Goal: Feedback & Contribution: Submit feedback/report problem

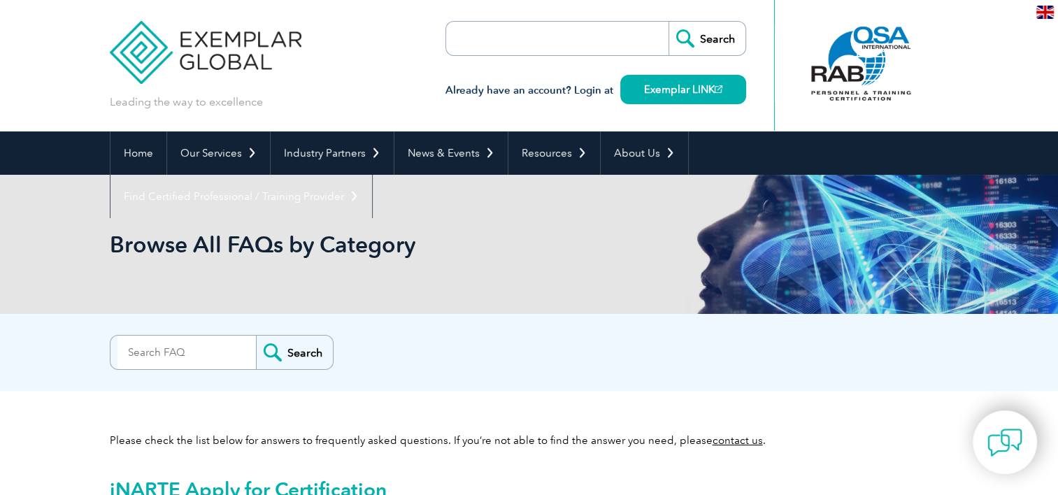
click at [1036, 17] on img at bounding box center [1044, 12] width 17 height 13
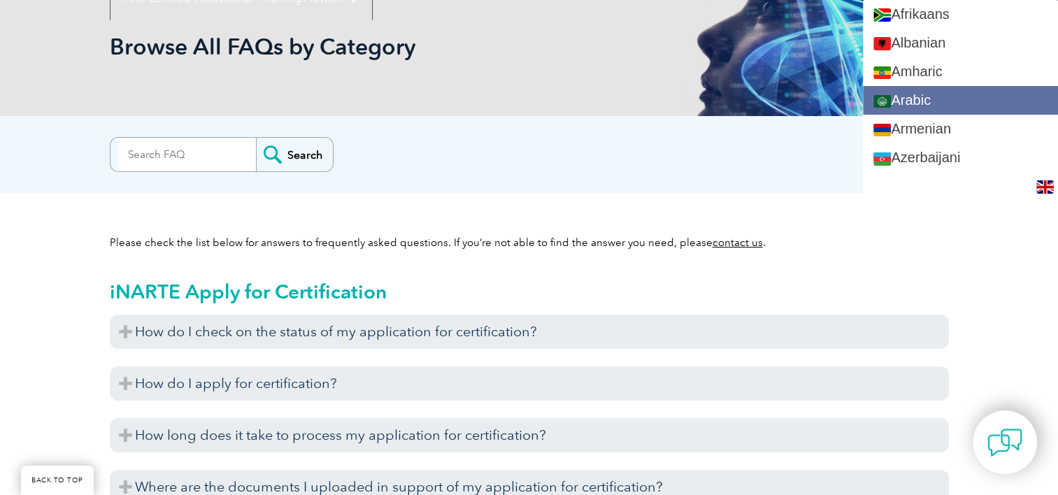
scroll to position [252, 0]
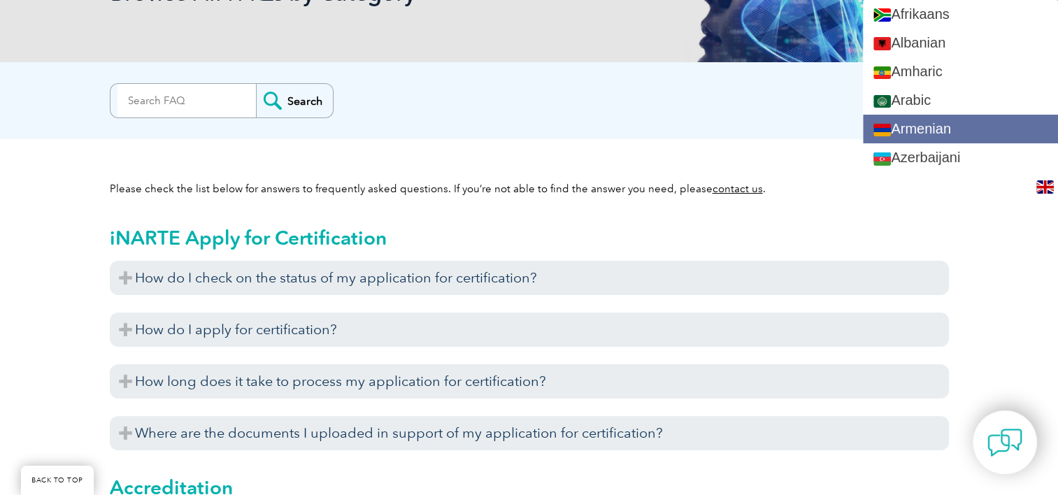
click at [992, 115] on link "Armenian" at bounding box center [960, 129] width 195 height 29
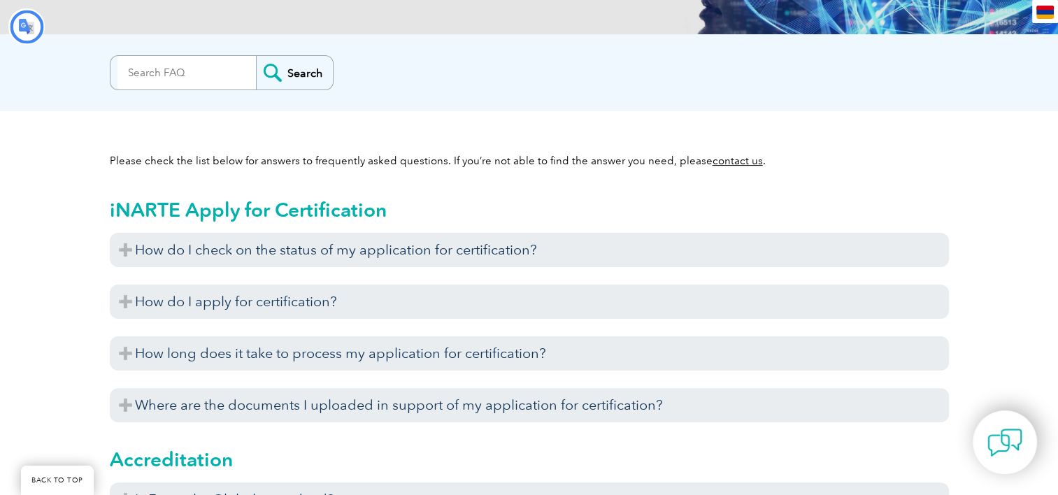
scroll to position [0, 0]
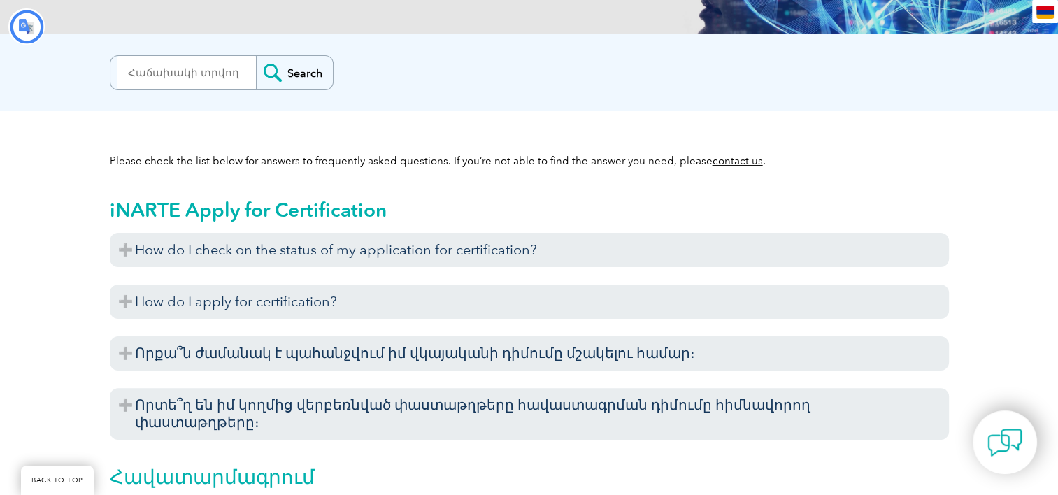
type input "Որոնում"
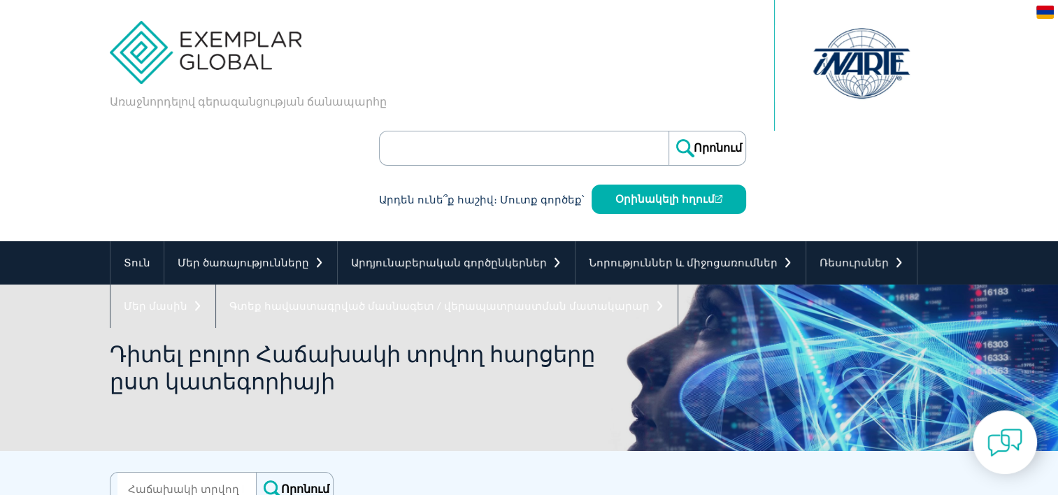
click at [1044, 1] on div "hy" at bounding box center [1045, 11] width 26 height 23
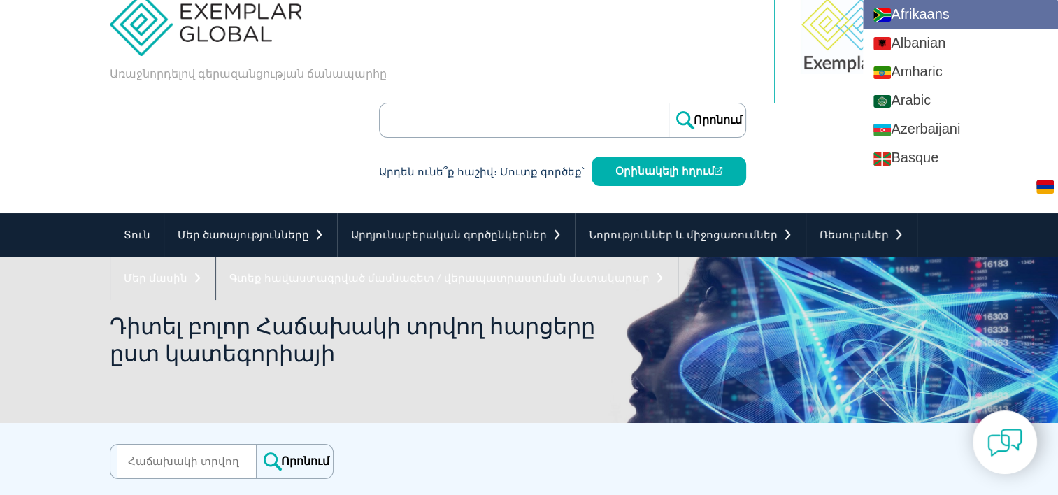
scroll to position [56, 0]
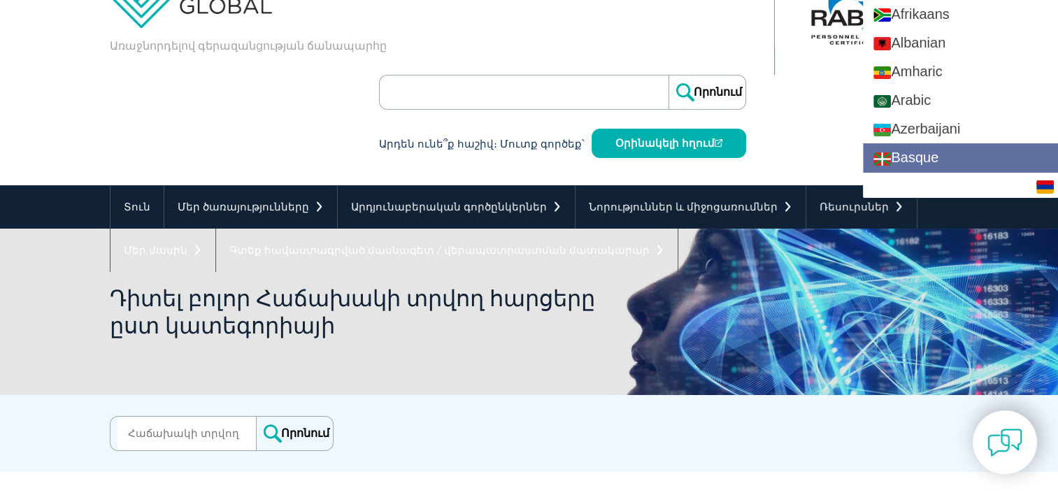
click at [954, 160] on link "Basque" at bounding box center [960, 157] width 195 height 29
type input "Search"
click at [954, 160] on div "Afrikaans Albanian Amharic Arabic Armenian Azerbaijani Basque Belarusian Bengal…" at bounding box center [960, 99] width 195 height 198
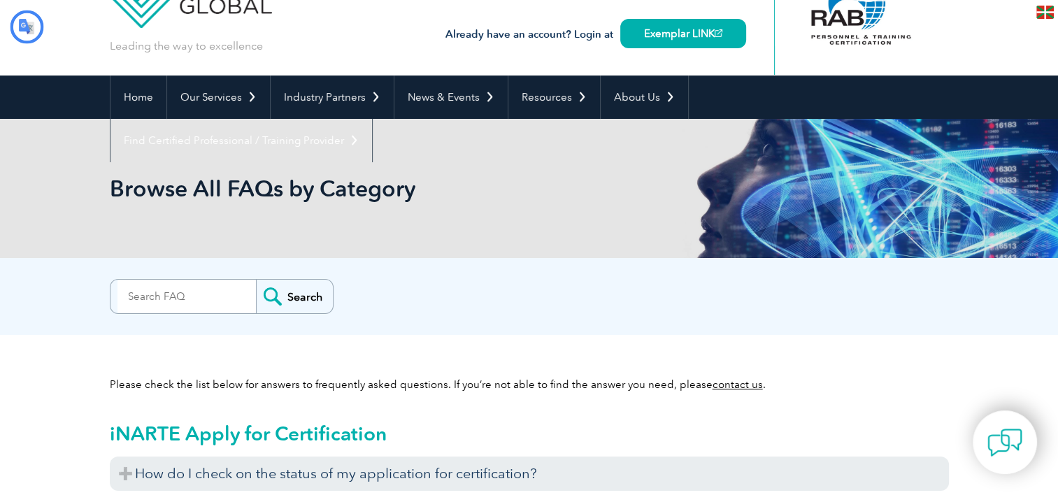
type input "Bilatu"
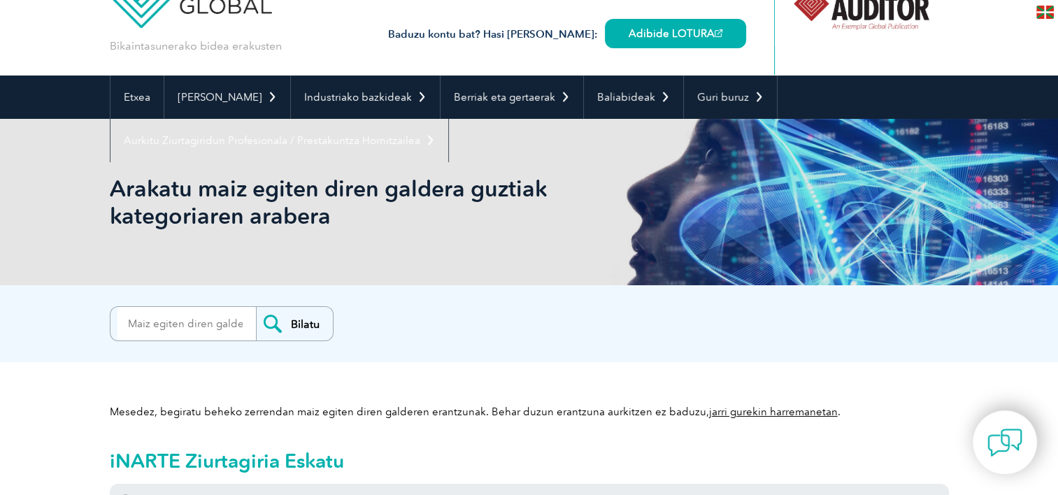
scroll to position [0, 0]
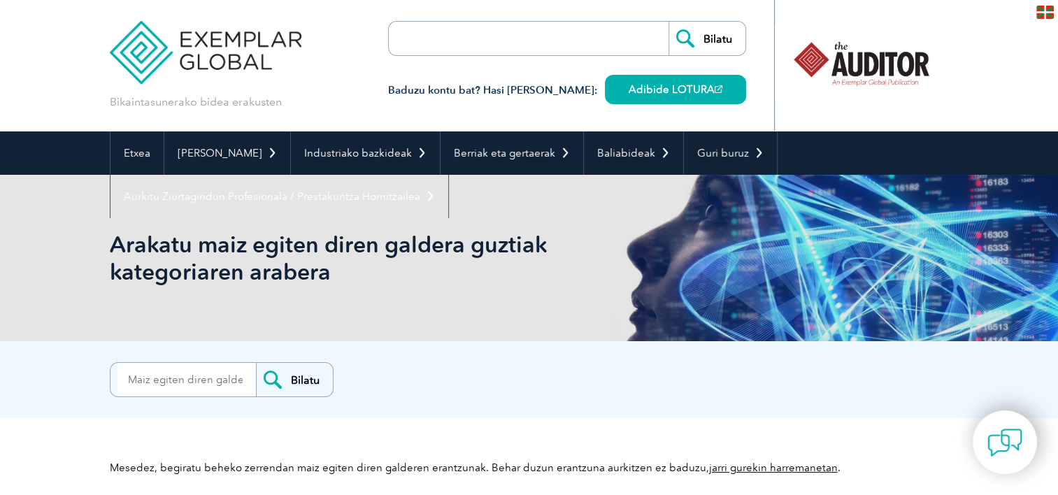
click at [1043, 8] on img at bounding box center [1044, 12] width 17 height 13
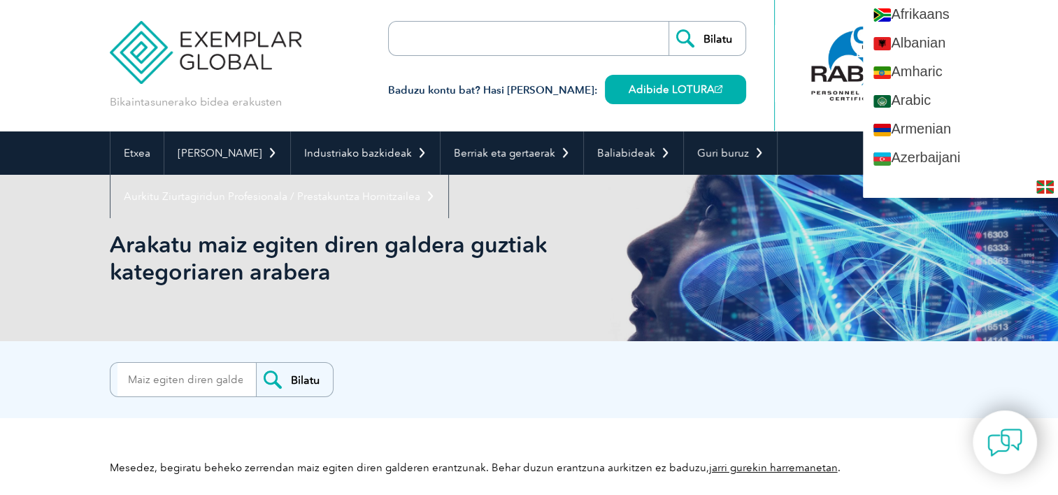
click at [964, 185] on div "eu" at bounding box center [960, 186] width 195 height 23
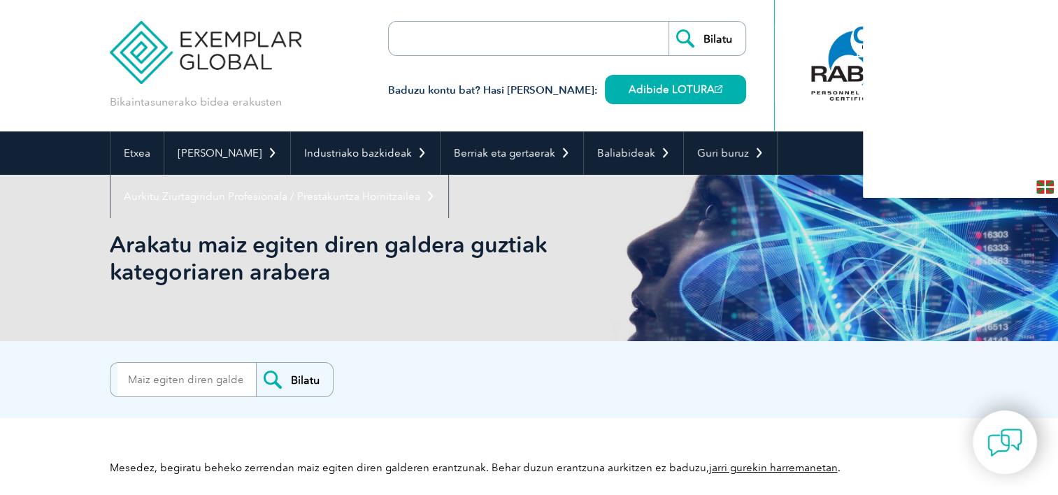
click at [964, 185] on div "eu" at bounding box center [960, 186] width 195 height 23
click at [964, 185] on div "Arakatu maiz egiten diren galdera guztiak kategoriaren arabera" at bounding box center [529, 258] width 1058 height 166
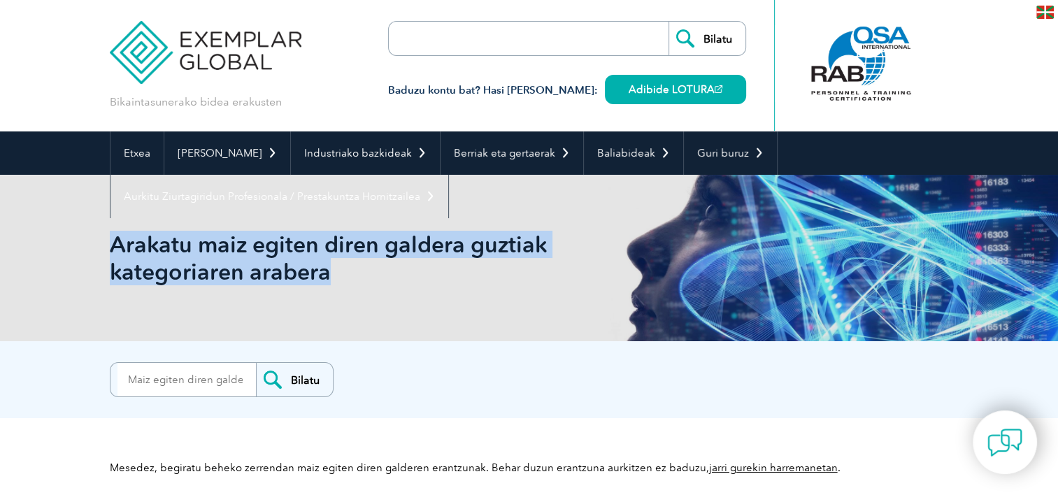
click at [964, 185] on div "Arakatu maiz egiten diren galdera guztiak kategoriaren arabera" at bounding box center [529, 258] width 1058 height 166
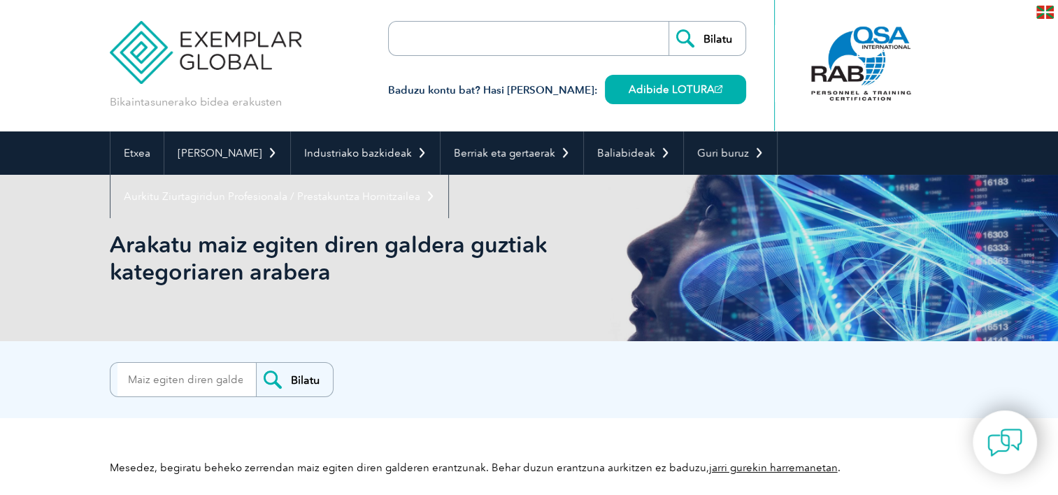
drag, startPoint x: 964, startPoint y: 185, endPoint x: 1037, endPoint y: 1, distance: 197.4
click at [1037, 1] on div "eu" at bounding box center [1045, 11] width 26 height 23
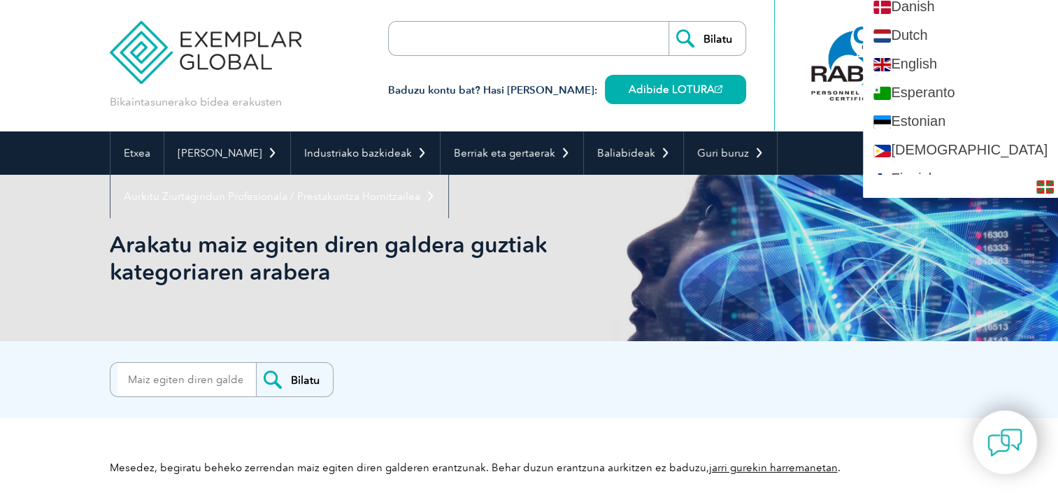
scroll to position [501, 0]
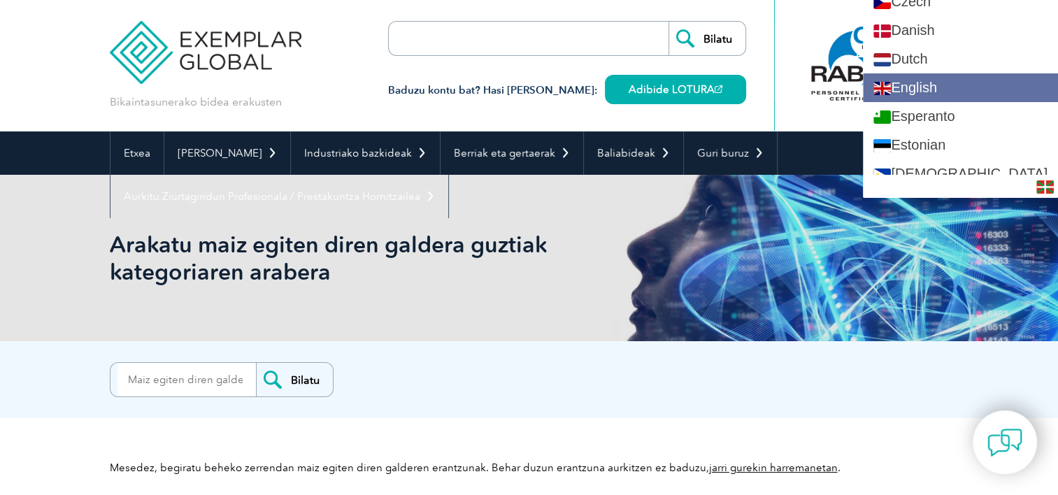
click at [973, 79] on link "English" at bounding box center [960, 87] width 195 height 29
type input "Search"
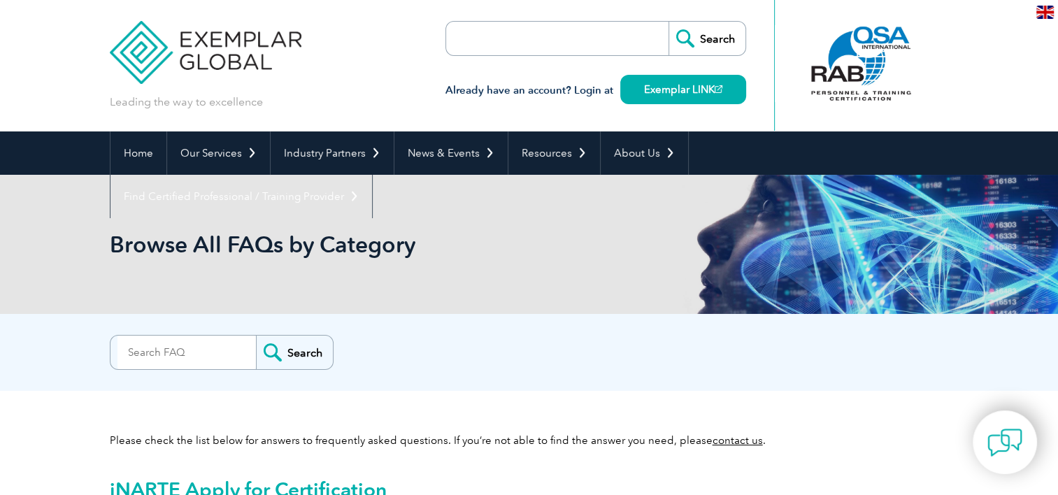
click at [538, 46] on input "search" at bounding box center [526, 39] width 147 height 34
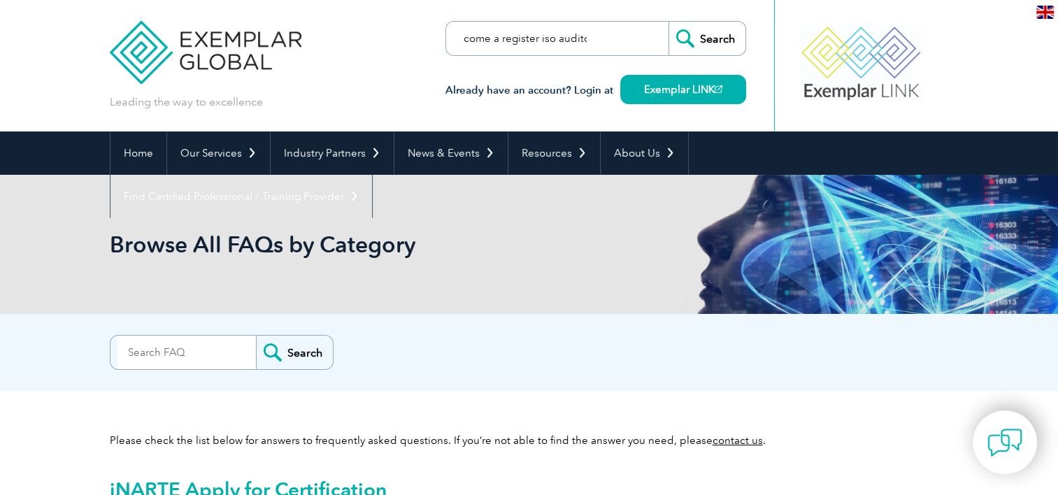
scroll to position [0, 52]
type input "how to become a register iso auditor"
click at [668, 22] on input "Search" at bounding box center [706, 39] width 77 height 34
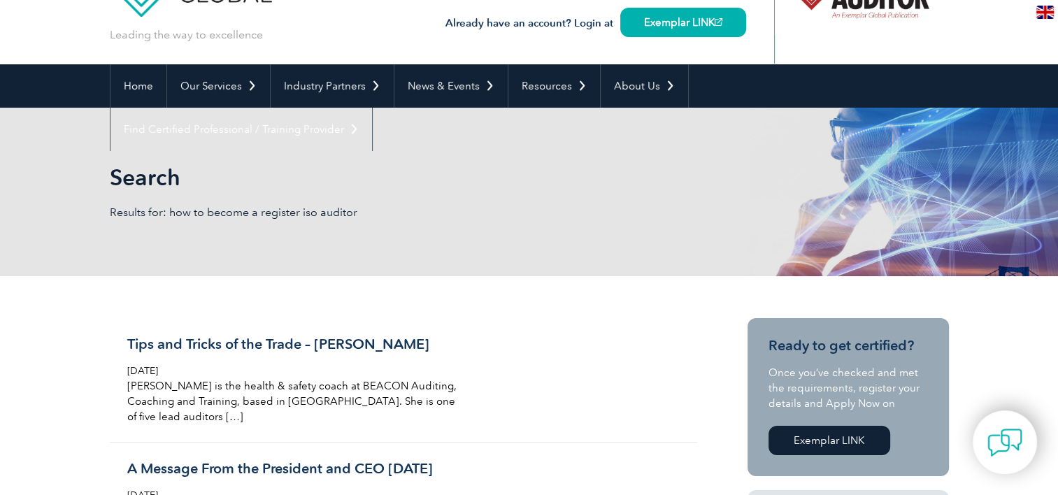
scroll to position [65, 0]
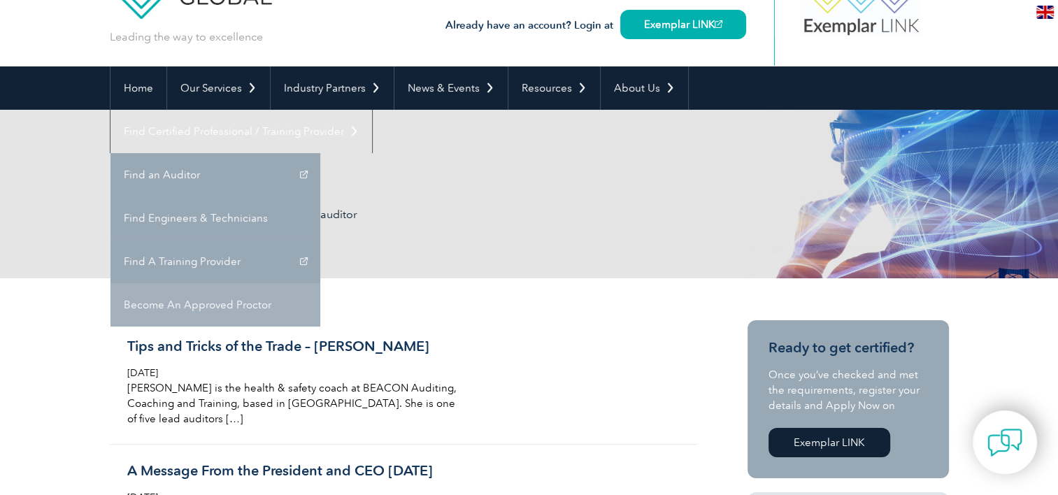
click at [320, 283] on link "Become An Approved Proctor" at bounding box center [215, 304] width 210 height 43
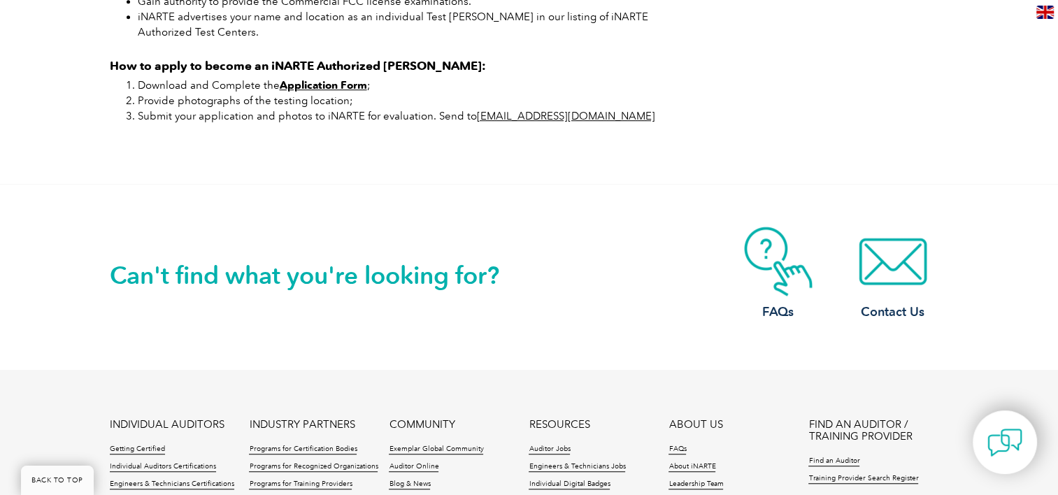
scroll to position [955, 0]
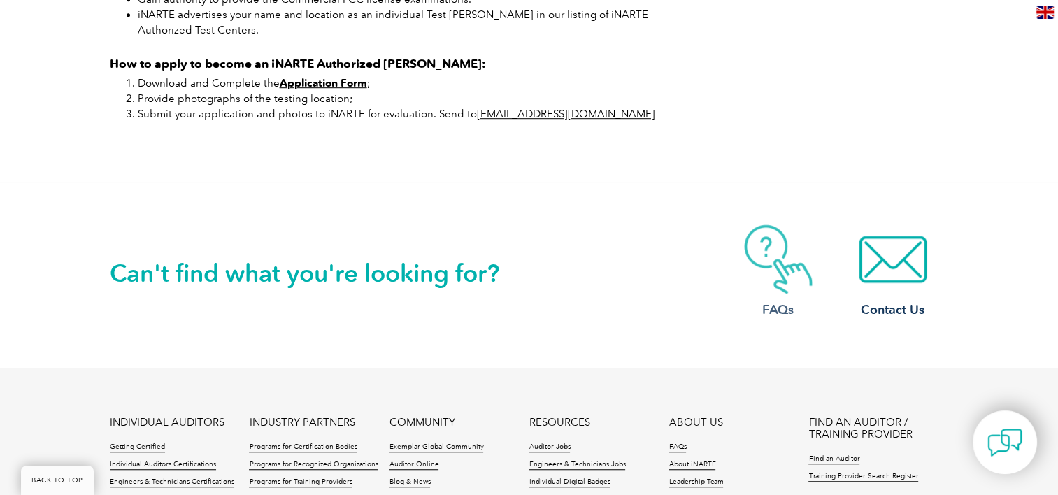
click at [777, 289] on img at bounding box center [778, 259] width 112 height 70
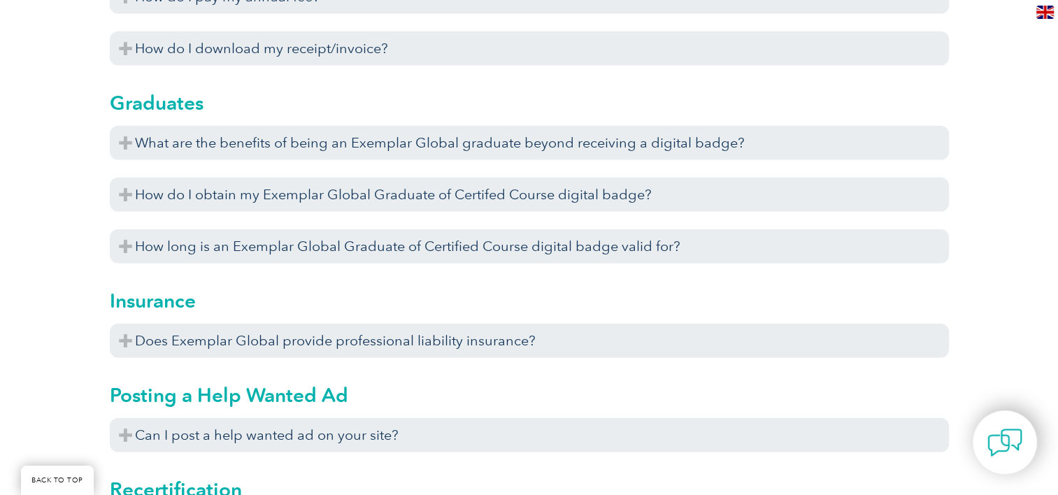
scroll to position [3979, 0]
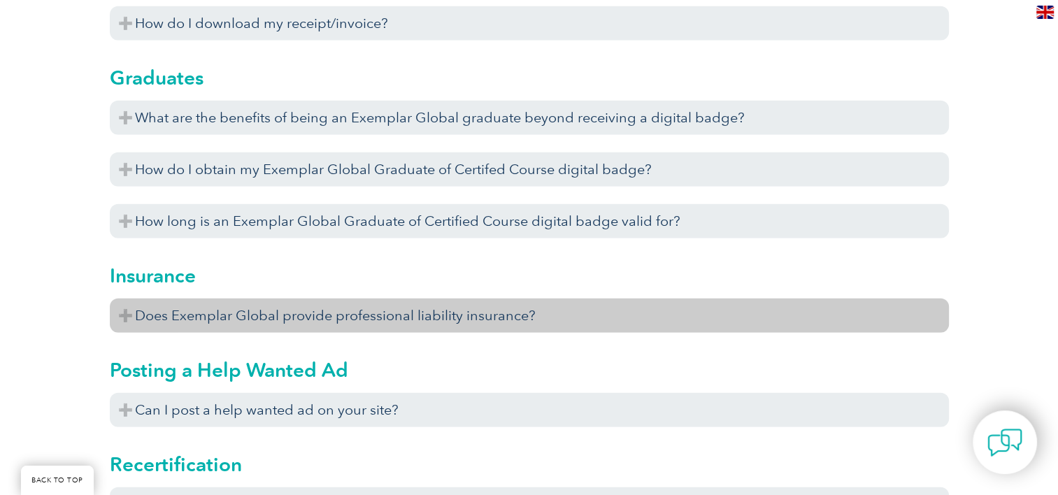
click at [126, 313] on h3 "Does Exemplar Global provide professional liability insurance?" at bounding box center [529, 316] width 839 height 34
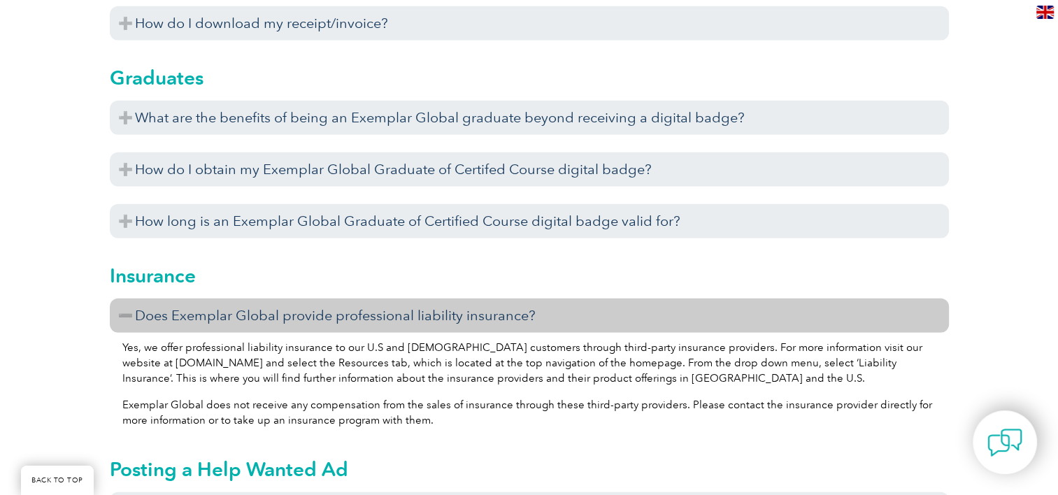
click at [135, 316] on h3 "Does Exemplar Global provide professional liability insurance?" at bounding box center [529, 316] width 839 height 34
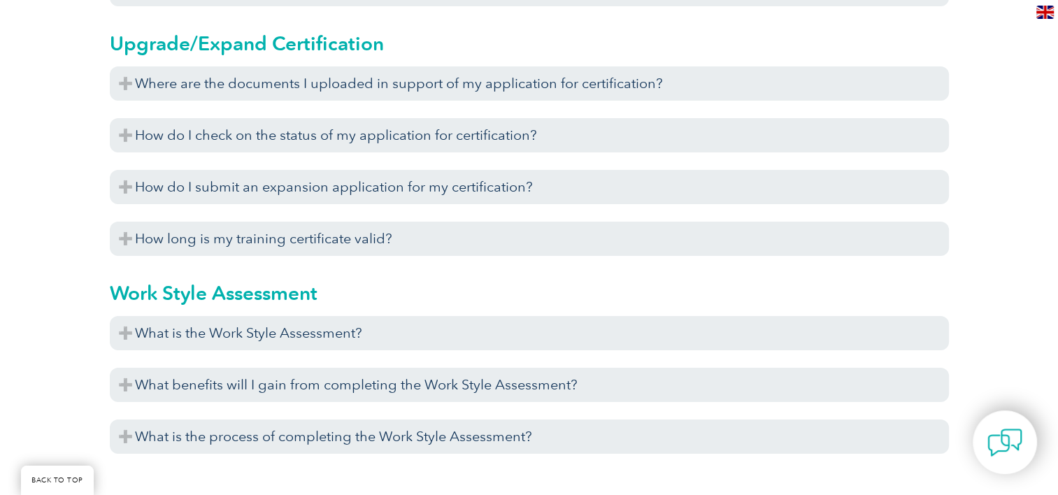
scroll to position [5047, 0]
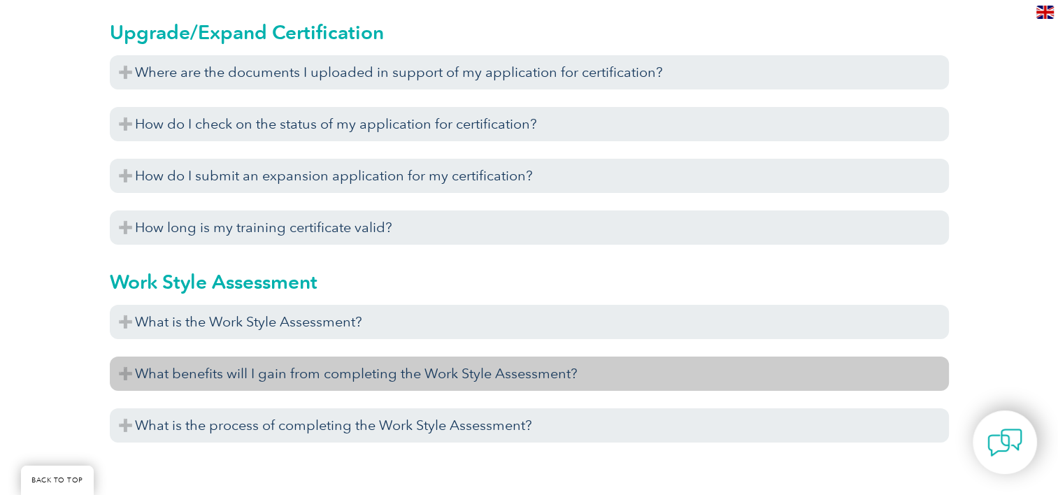
click at [123, 375] on h3 "What benefits will I gain from completing the Work Style Assessment?" at bounding box center [529, 374] width 839 height 34
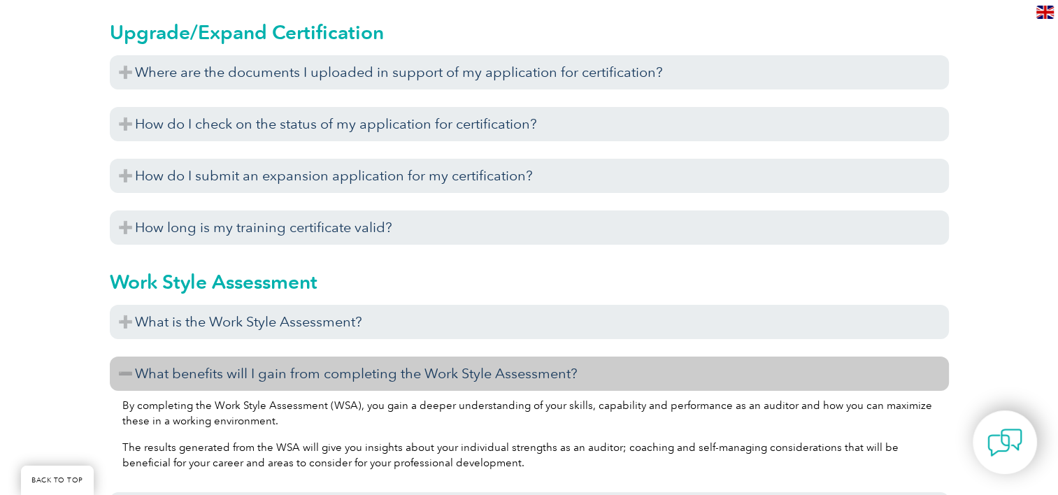
click at [123, 375] on h3 "What benefits will I gain from completing the Work Style Assessment?" at bounding box center [529, 374] width 839 height 34
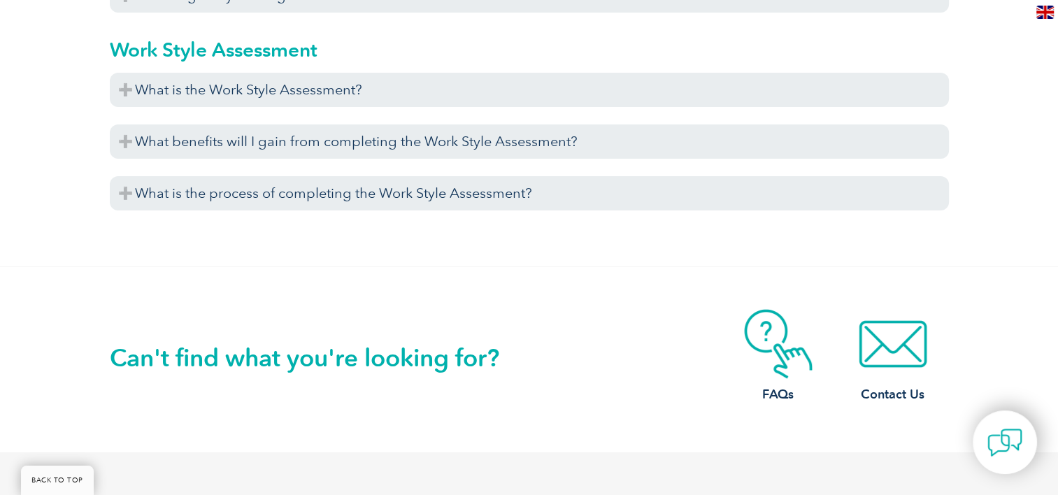
scroll to position [5272, 0]
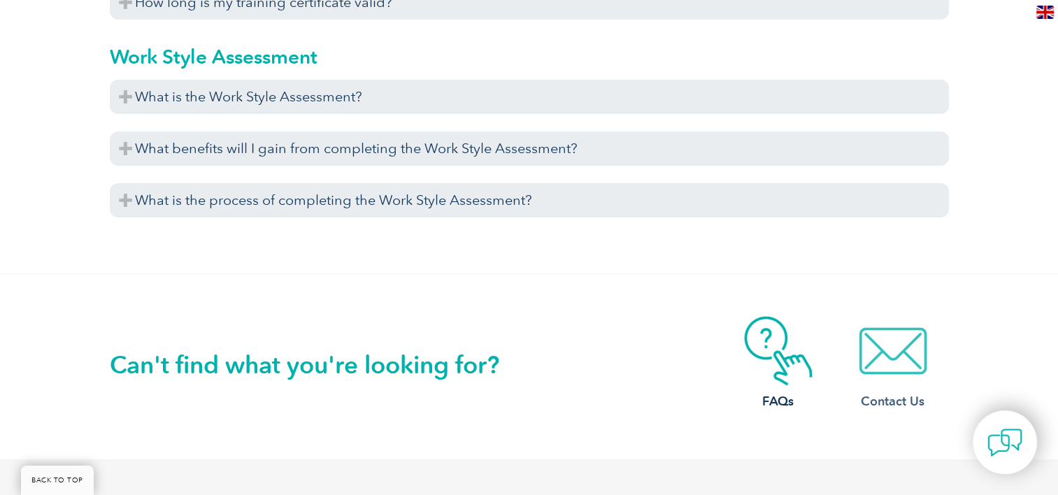
click at [890, 368] on img at bounding box center [893, 351] width 112 height 70
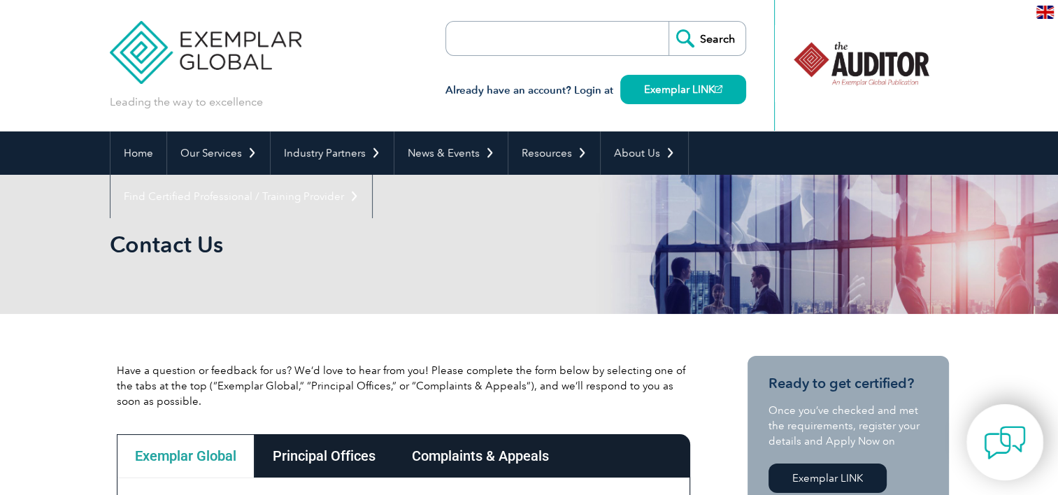
click at [1005, 434] on img at bounding box center [1005, 443] width 42 height 42
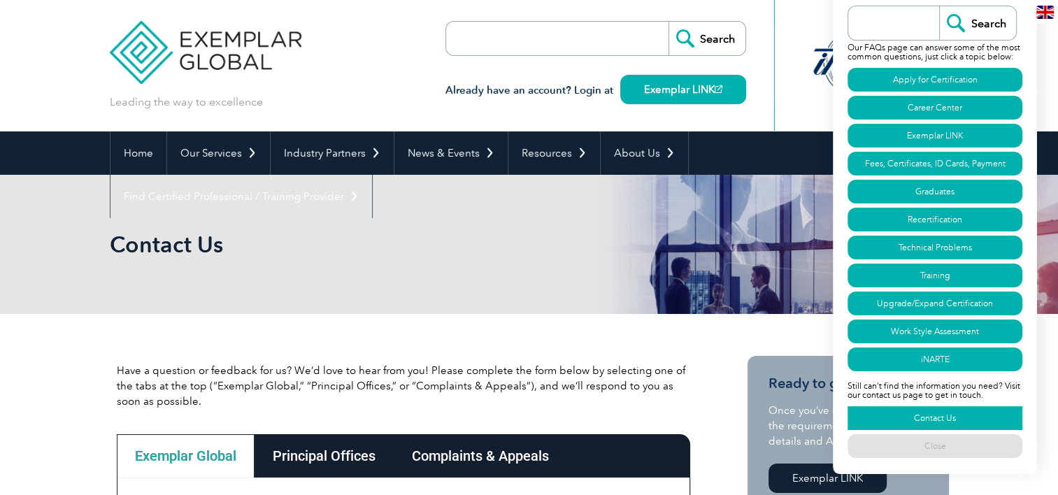
click at [922, 422] on link "Contact Us" at bounding box center [934, 418] width 175 height 24
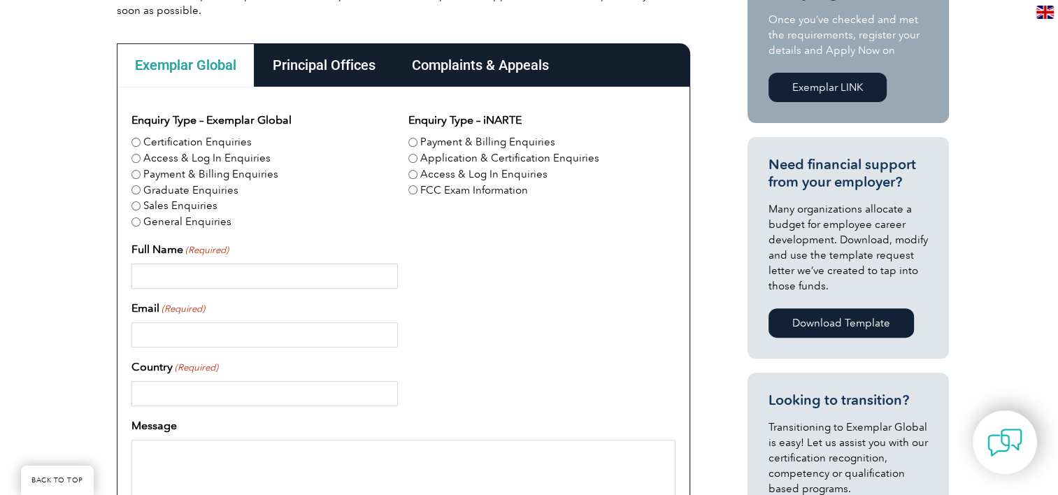
scroll to position [401, 0]
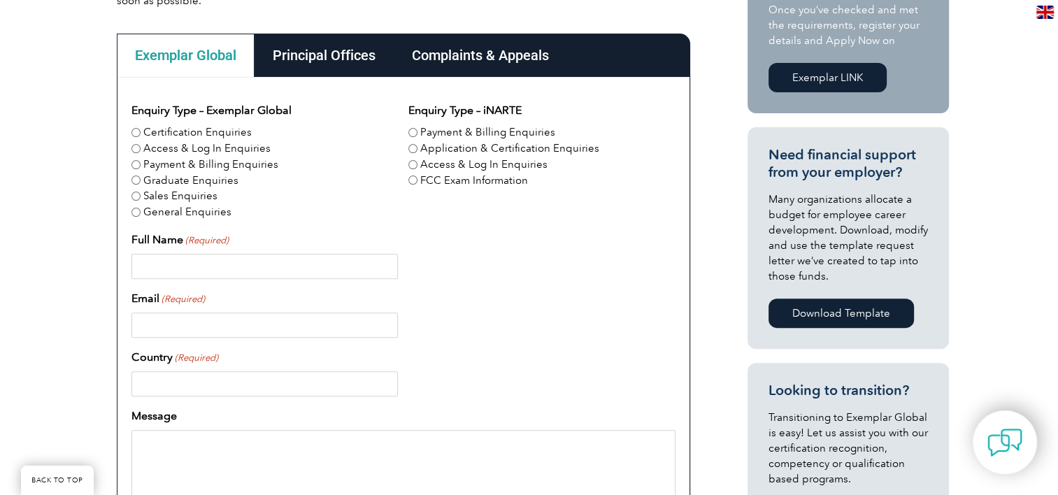
click at [235, 273] on input "Full Name (Required)" at bounding box center [264, 266] width 266 height 25
type input "Craig"
type input "craigalan74@gmail.com"
type input "United States"
type input "7147141213"
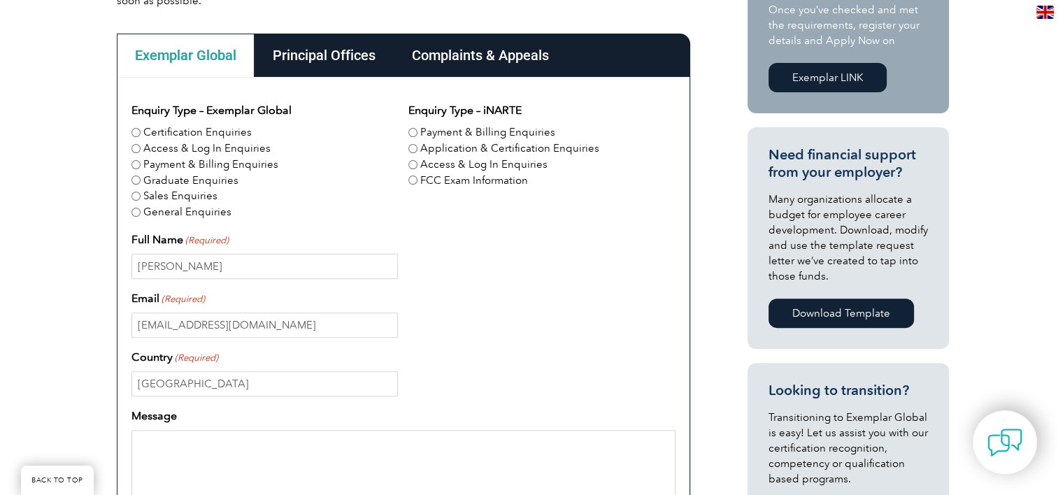
click at [207, 441] on textarea "Message" at bounding box center [403, 497] width 544 height 134
click at [325, 271] on input "Craig" at bounding box center [264, 266] width 266 height 25
type input "Craig Crockett"
click at [490, 244] on div "Full Name (Required) Craig Crockett" at bounding box center [403, 255] width 544 height 48
click at [334, 451] on textarea "Message" at bounding box center [403, 497] width 544 height 134
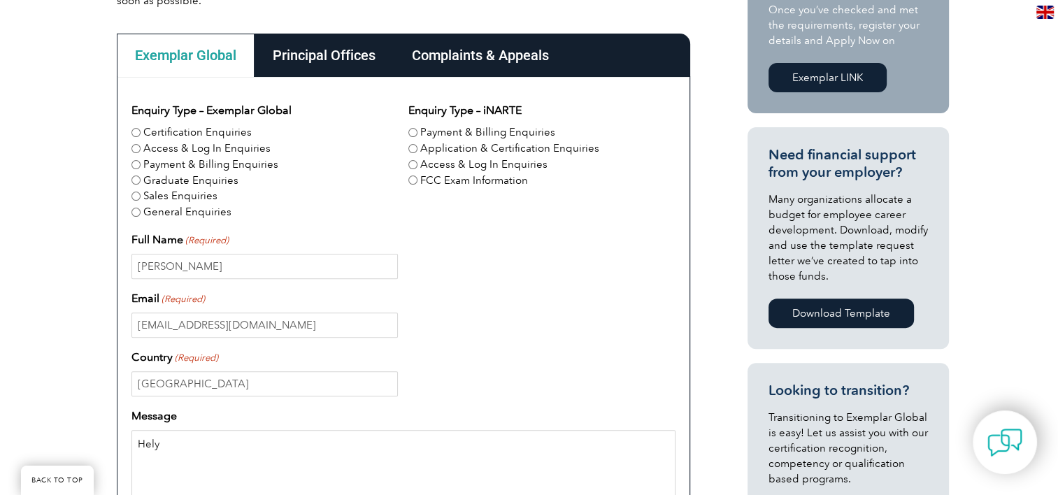
type textarea "Hely"
click at [134, 210] on input "General Enquiries" at bounding box center [135, 212] width 9 height 9
radio input "true"
click at [189, 434] on textarea "Hely" at bounding box center [403, 497] width 544 height 134
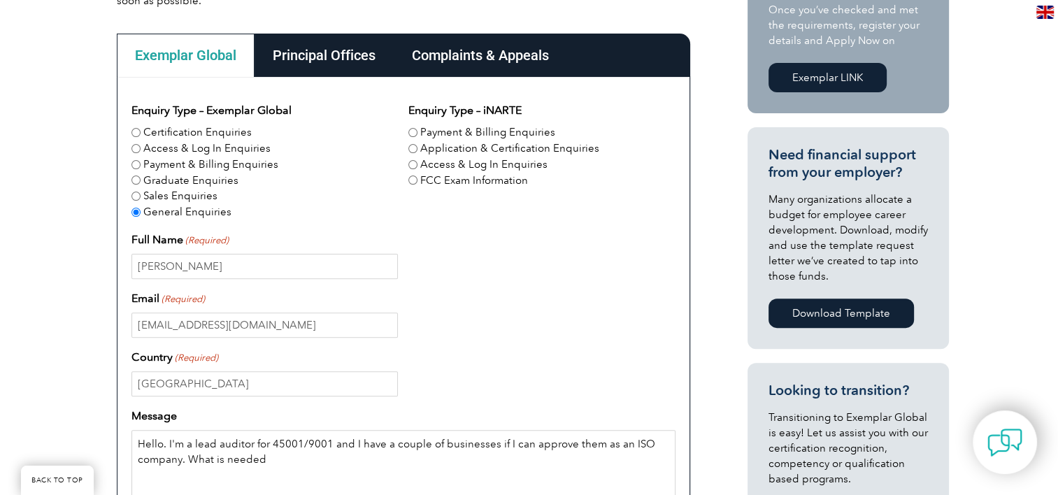
click at [489, 444] on textarea "Hello. I'm a lead auditor for 45001/9001 and I have a couple of businesses if I…" at bounding box center [403, 497] width 544 height 134
click at [318, 455] on textarea "Hello. I'm a lead auditor for 45001/9001 and I have a couple of businesses in t…" at bounding box center [403, 497] width 544 height 134
click at [429, 455] on textarea "Hello. I'm a lead auditor for 45001/9001 and I have a couple of businesses in t…" at bounding box center [403, 497] width 544 height 134
click at [410, 454] on textarea "Hello. I'm a lead auditor for 45001/9001 and I have a couple of businesses in t…" at bounding box center [403, 497] width 544 height 134
click at [421, 456] on textarea "Hello. I'm a lead auditor for 45001/9001 and I have a couple of businesses in t…" at bounding box center [403, 497] width 544 height 134
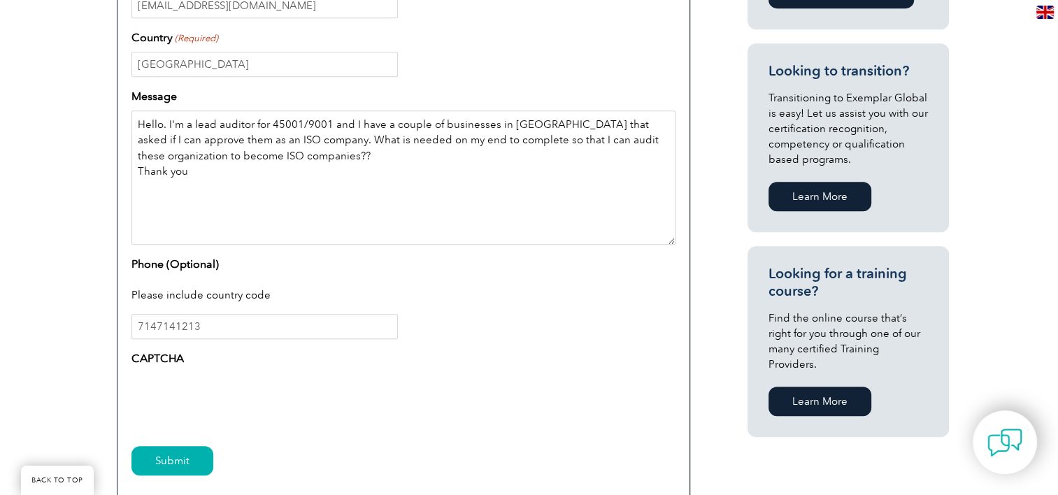
scroll to position [744, 0]
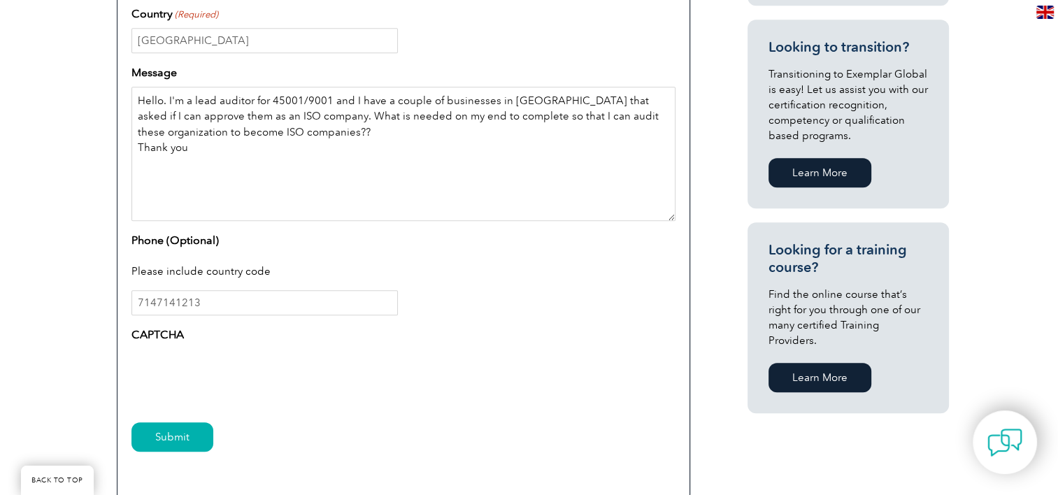
type textarea "Hello. I'm a lead auditor for 45001/9001 and I have a couple of businesses in t…"
click at [234, 301] on input "7147141213" at bounding box center [264, 302] width 266 height 25
click at [171, 441] on input "Submit" at bounding box center [172, 436] width 82 height 29
